Goal: Task Accomplishment & Management: Use online tool/utility

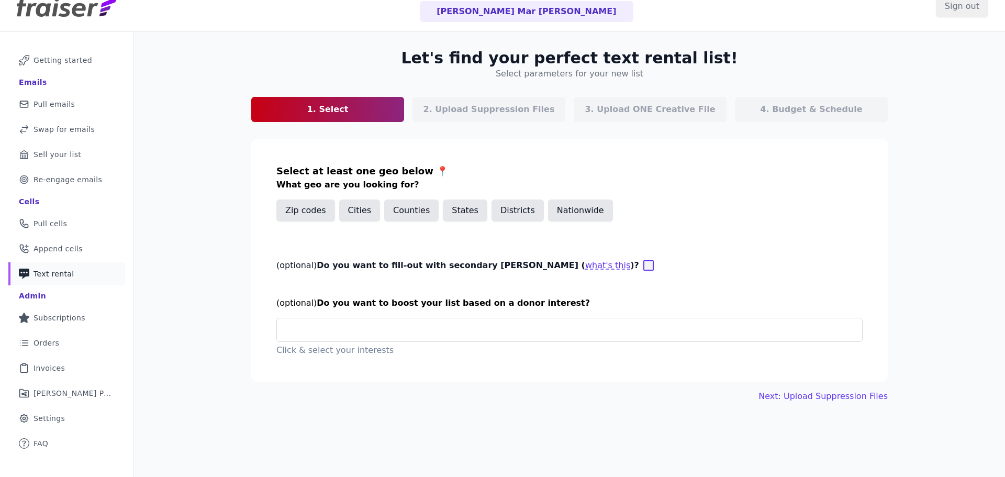
scroll to position [51, 0]
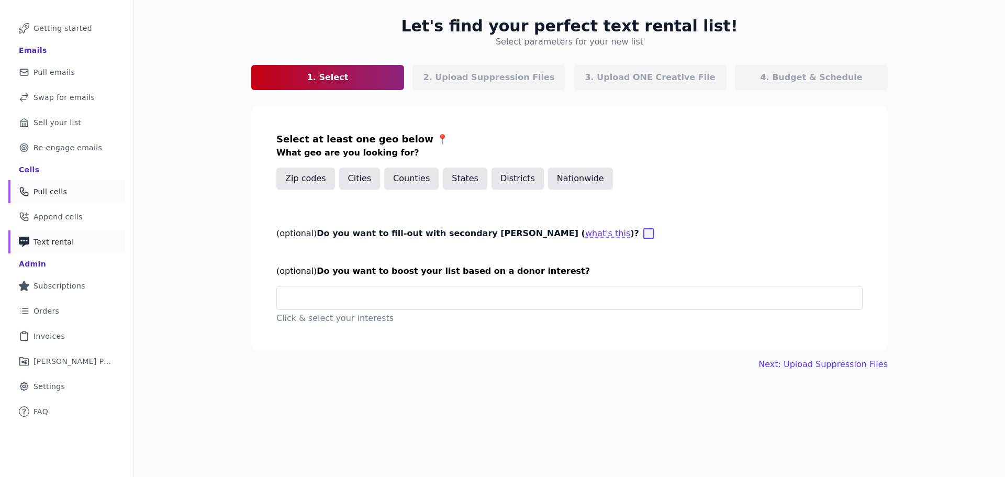
click at [53, 197] on link "Phone Icon Outline of a phone Pull cells" at bounding box center [66, 191] width 117 height 23
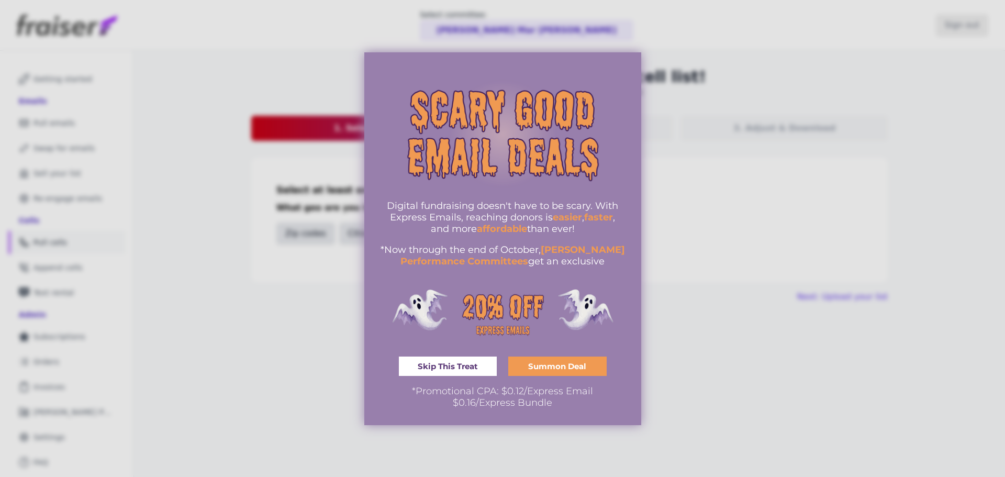
click at [431, 369] on span "Skip This Treat" at bounding box center [448, 366] width 60 height 8
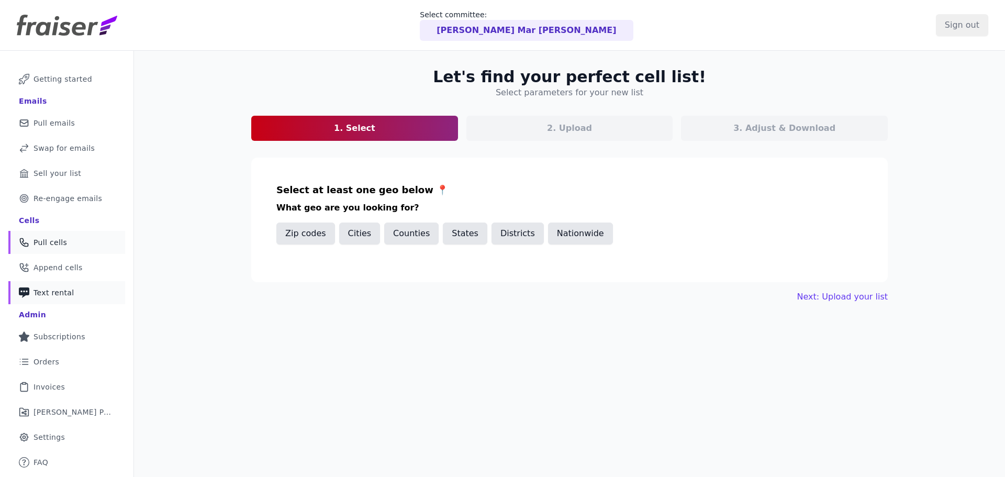
click at [51, 290] on span "Text rental" at bounding box center [54, 292] width 41 height 10
